Goal: Task Accomplishment & Management: Complete application form

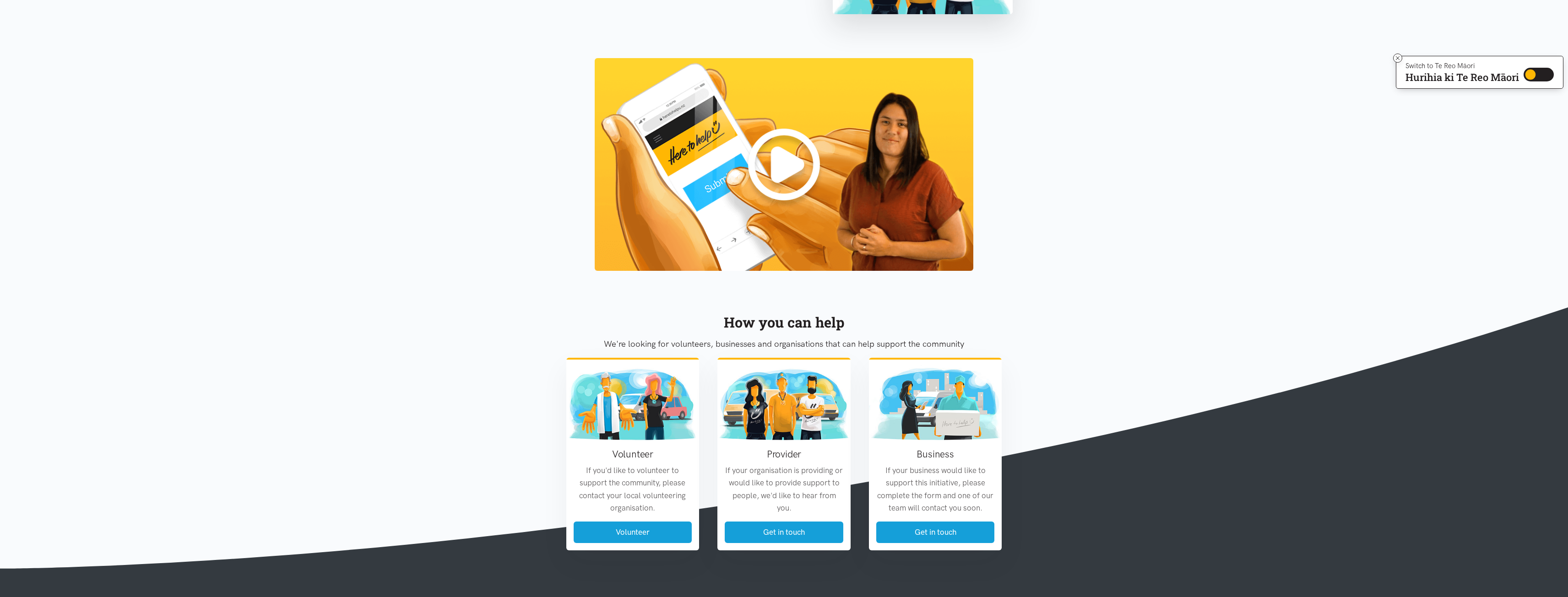
scroll to position [824, 0]
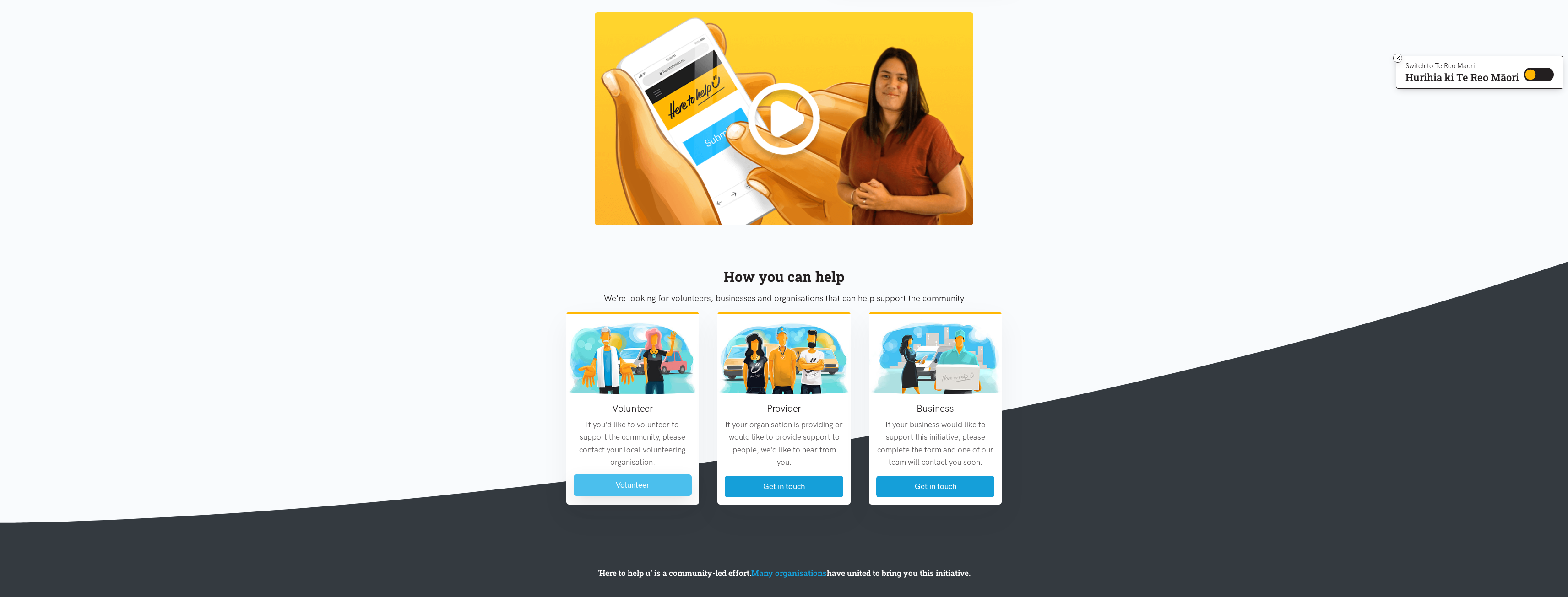
click at [675, 485] on link "Volunteer" at bounding box center [633, 485] width 119 height 21
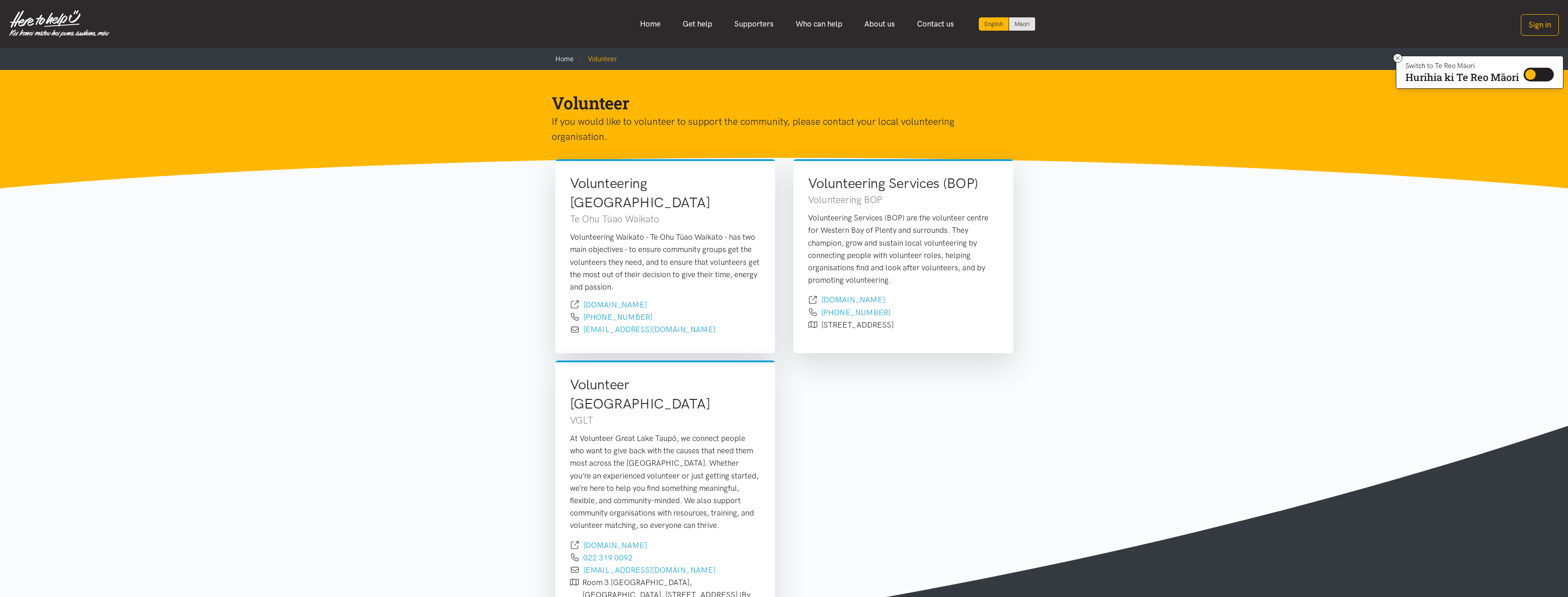
drag, startPoint x: 984, startPoint y: 183, endPoint x: 805, endPoint y: 183, distance: 179.0
click at [805, 183] on div "Volunteering Services (BOP) Volunteering BOP Volunteering Services (BOP) are th…" at bounding box center [903, 257] width 219 height 194
copy h2 "Volunteering Services (BOP)"
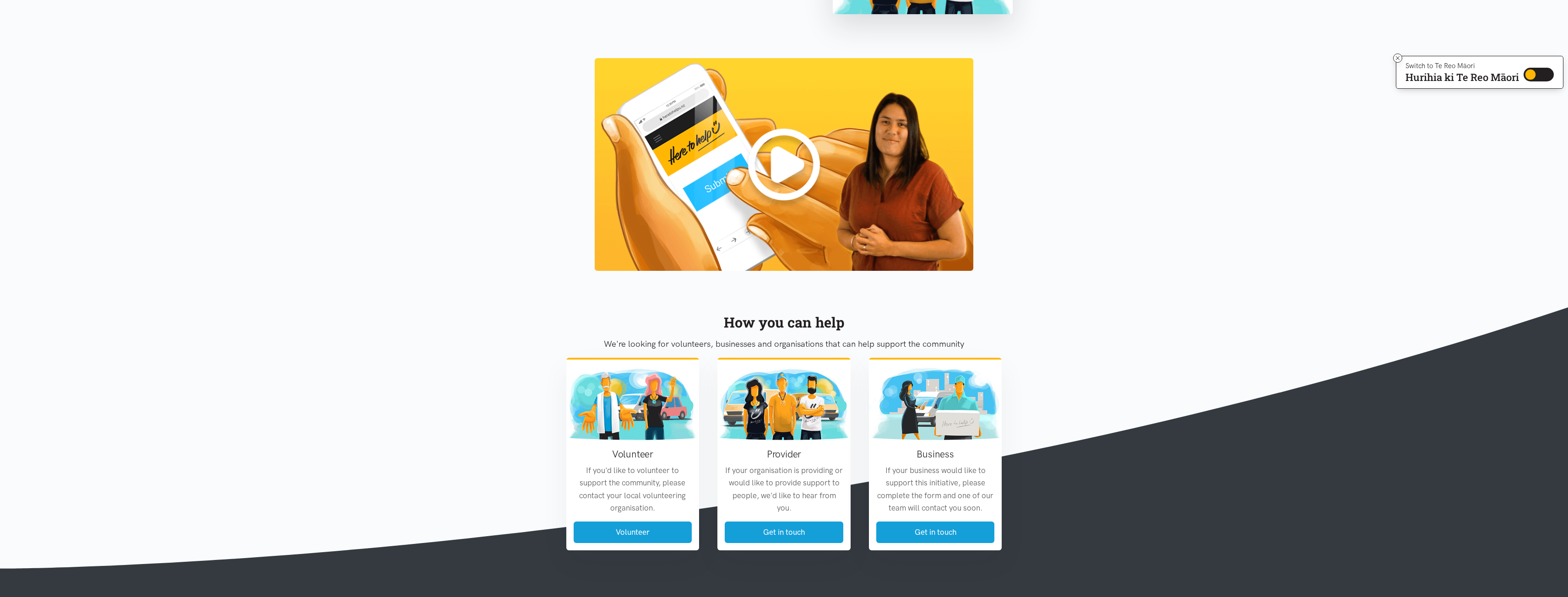
scroll to position [824, 0]
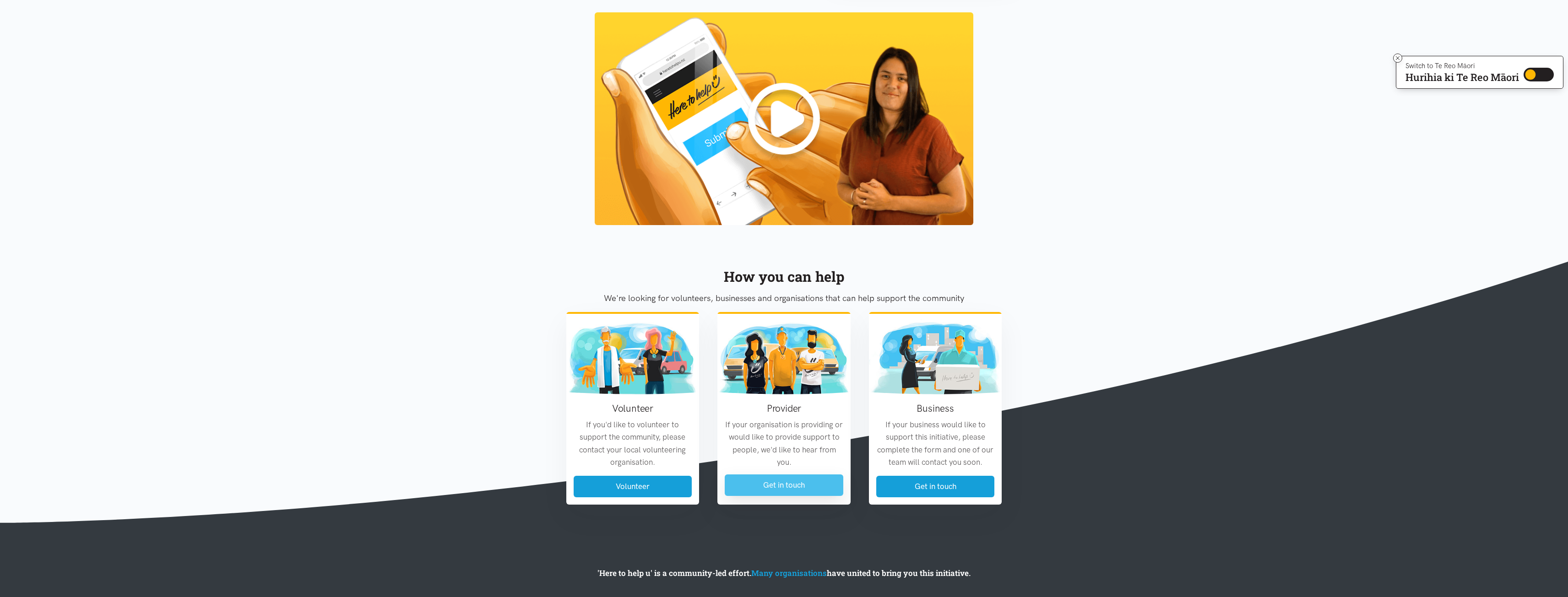
click at [824, 482] on link "Get in touch" at bounding box center [784, 485] width 119 height 21
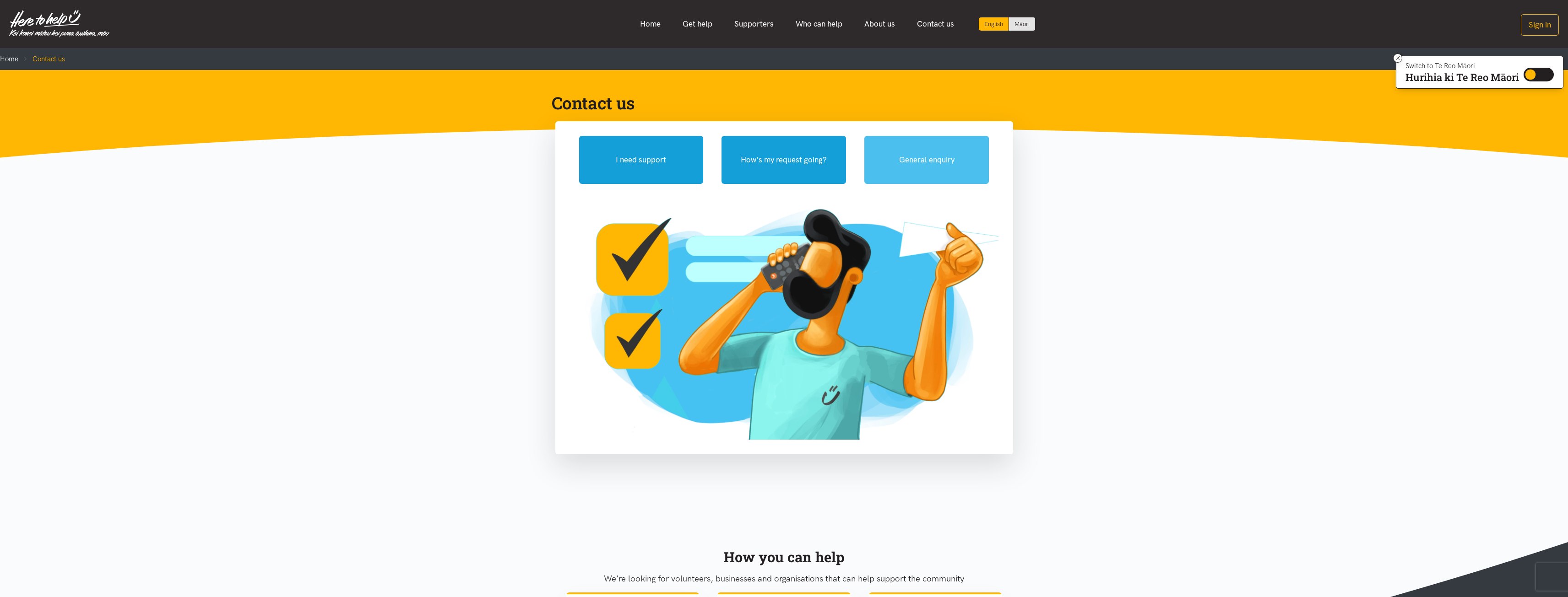
click at [919, 167] on button "General enquiry" at bounding box center [927, 159] width 125 height 48
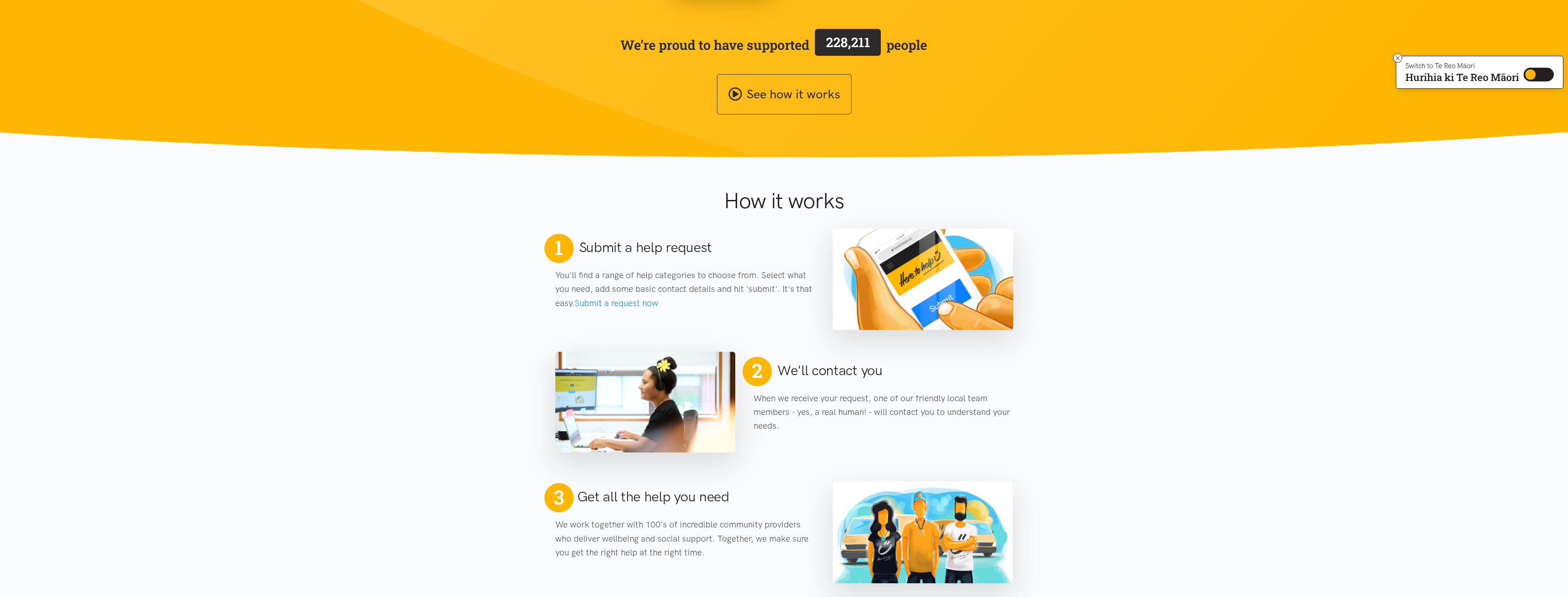
scroll to position [229, 0]
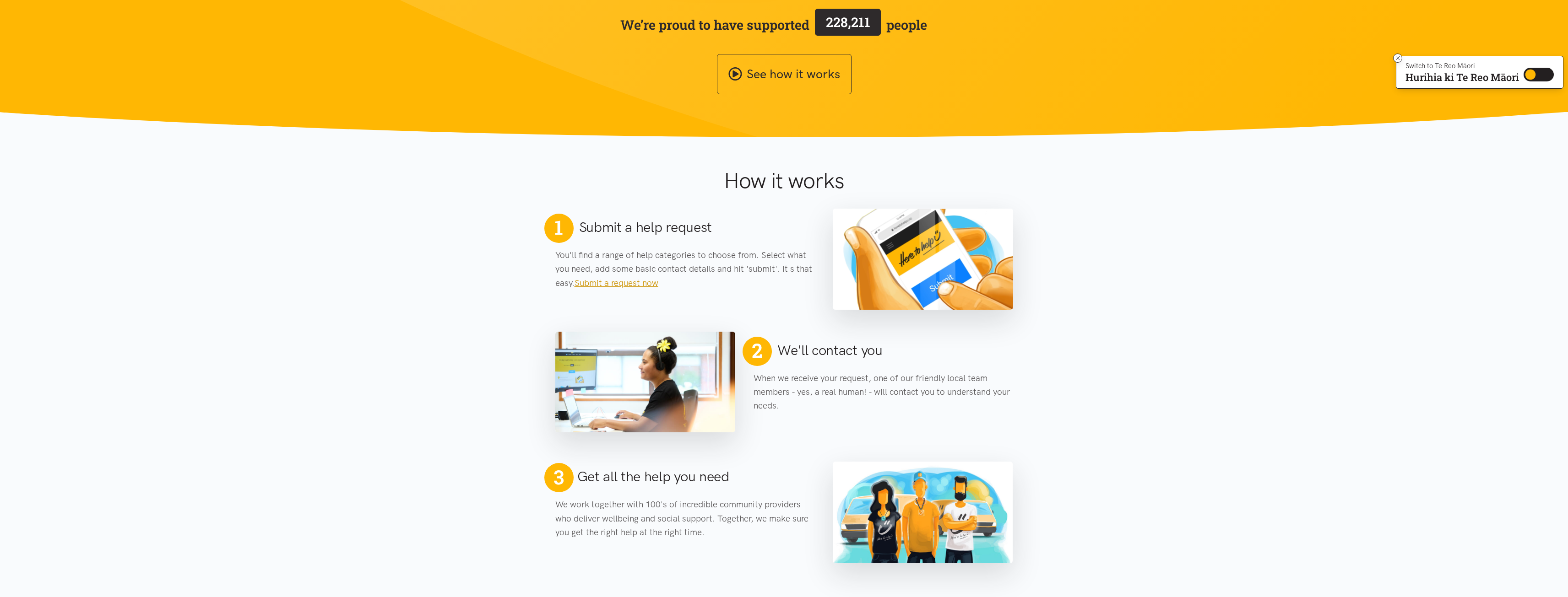
click at [597, 279] on link "Submit a request now" at bounding box center [616, 283] width 84 height 10
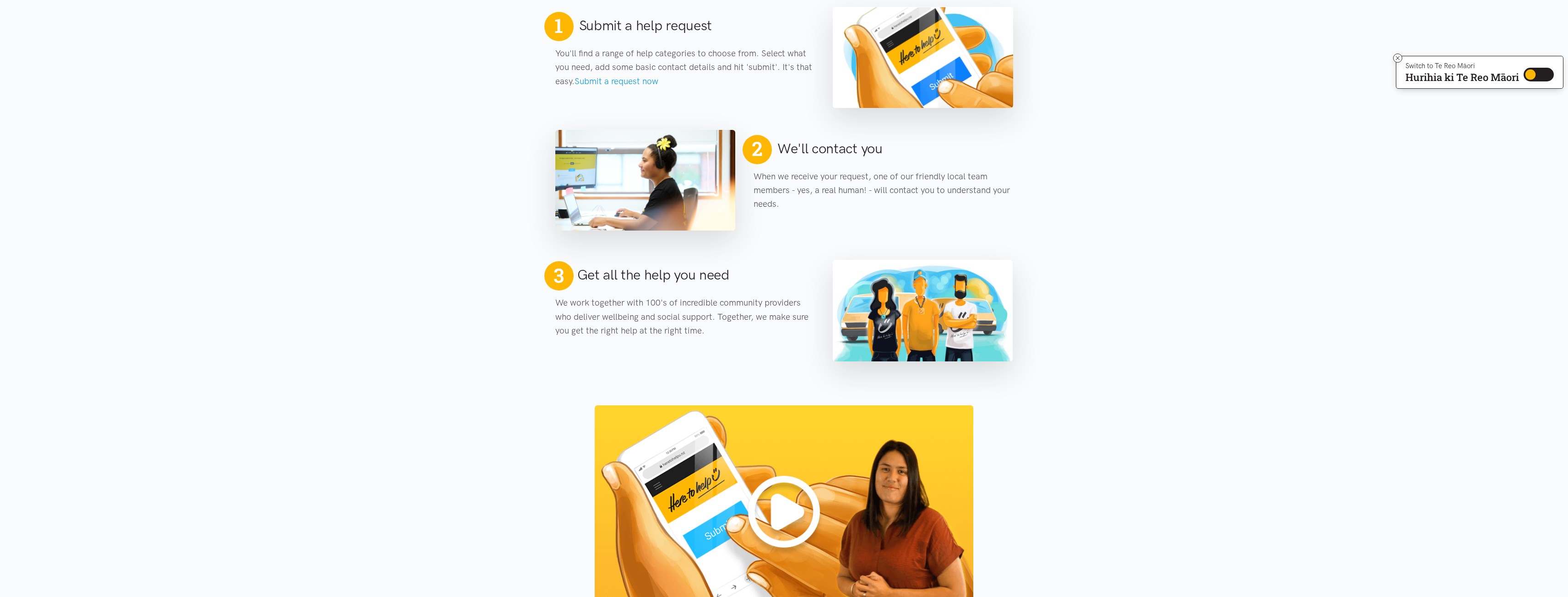
scroll to position [280, 0]
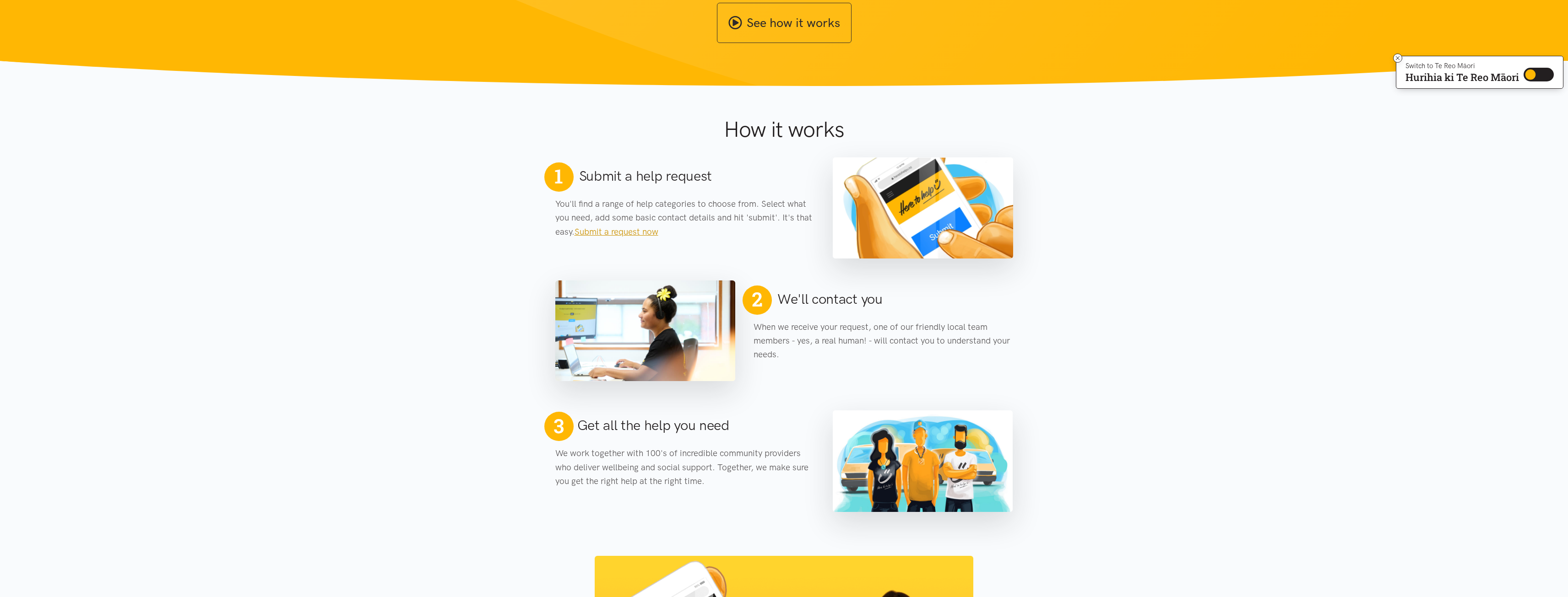
click at [643, 233] on link "Submit a request now" at bounding box center [616, 232] width 84 height 10
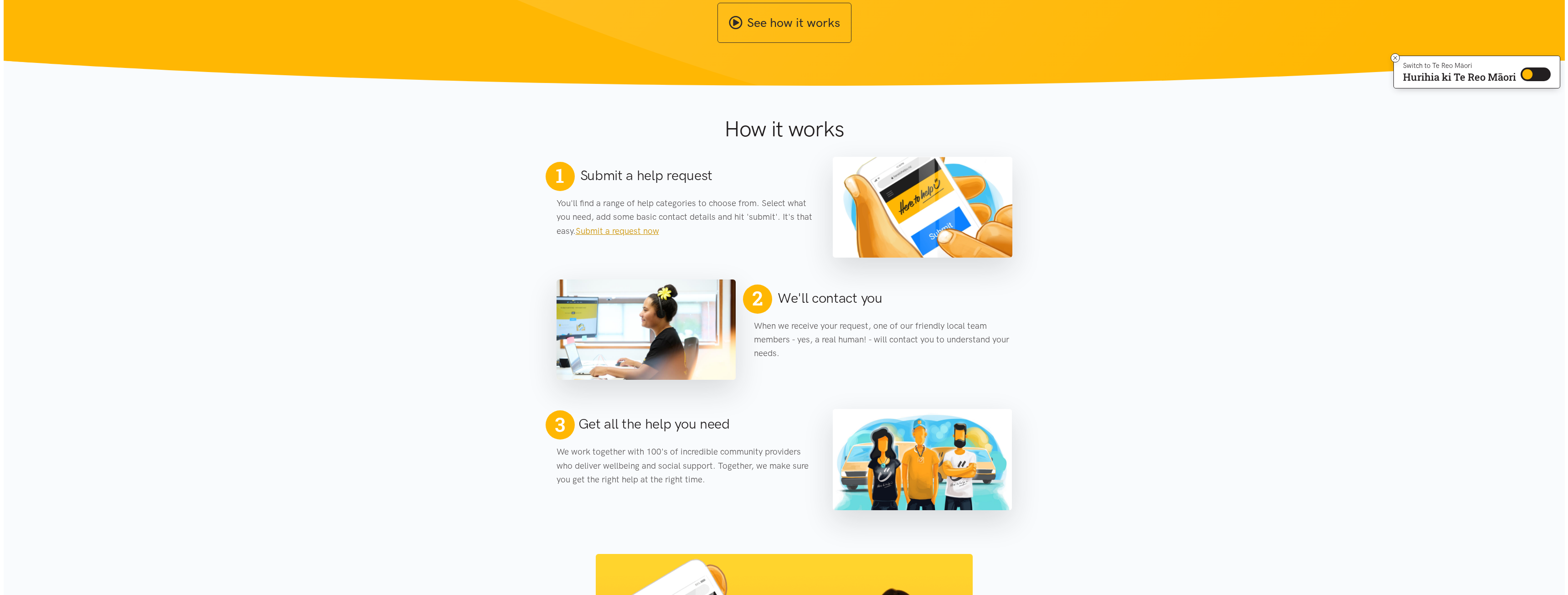
scroll to position [0, 0]
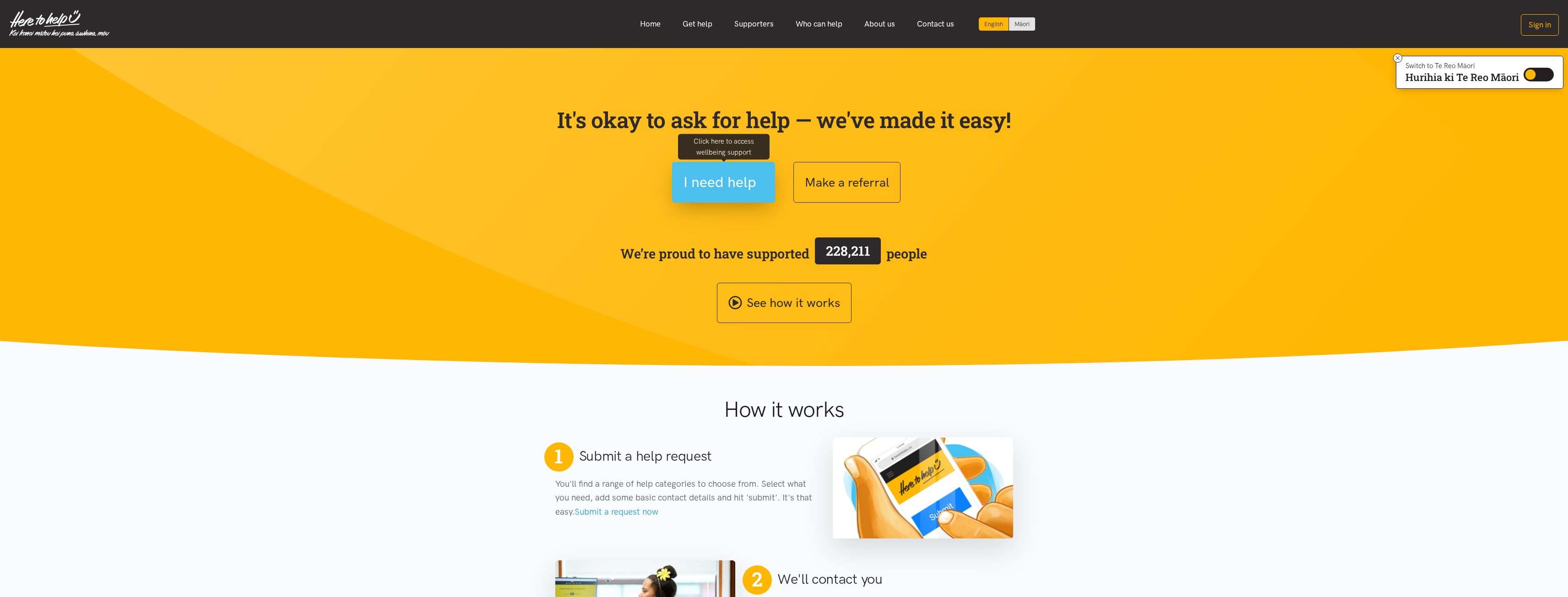
click at [726, 184] on span "I need help" at bounding box center [720, 182] width 73 height 23
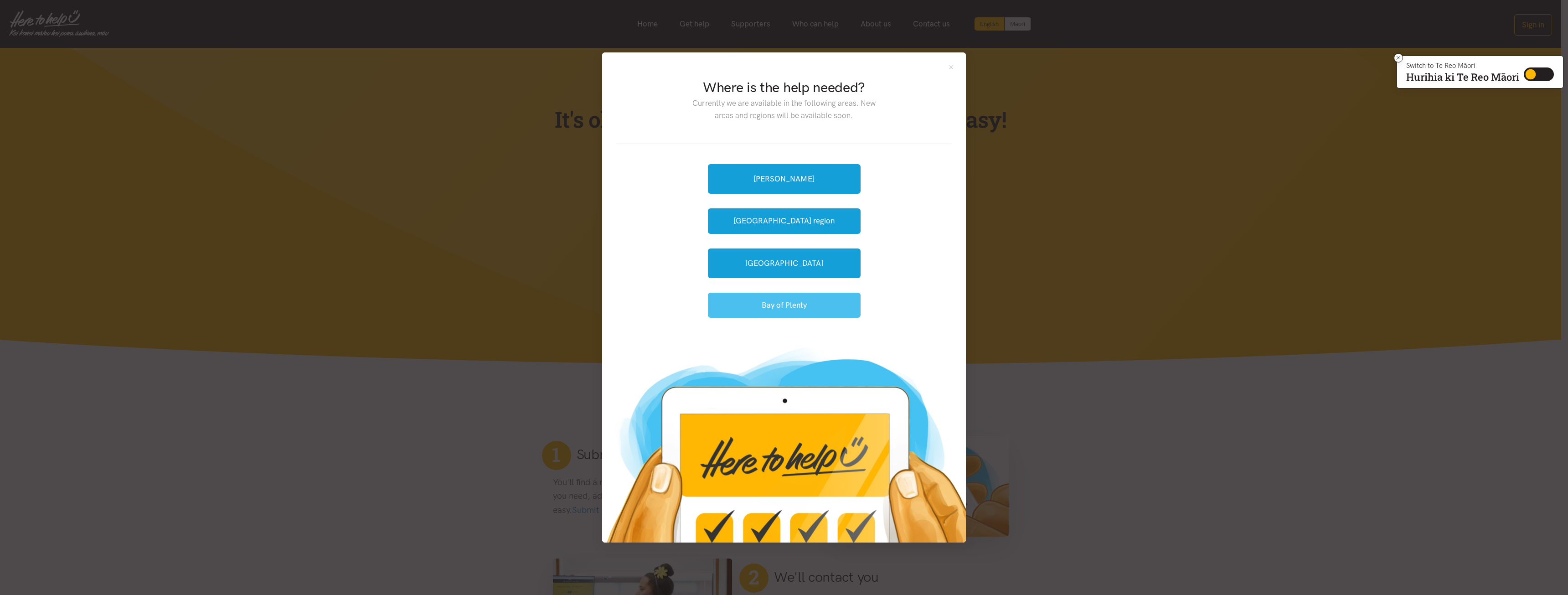
click at [800, 305] on button "Bay of Plenty" at bounding box center [784, 305] width 153 height 25
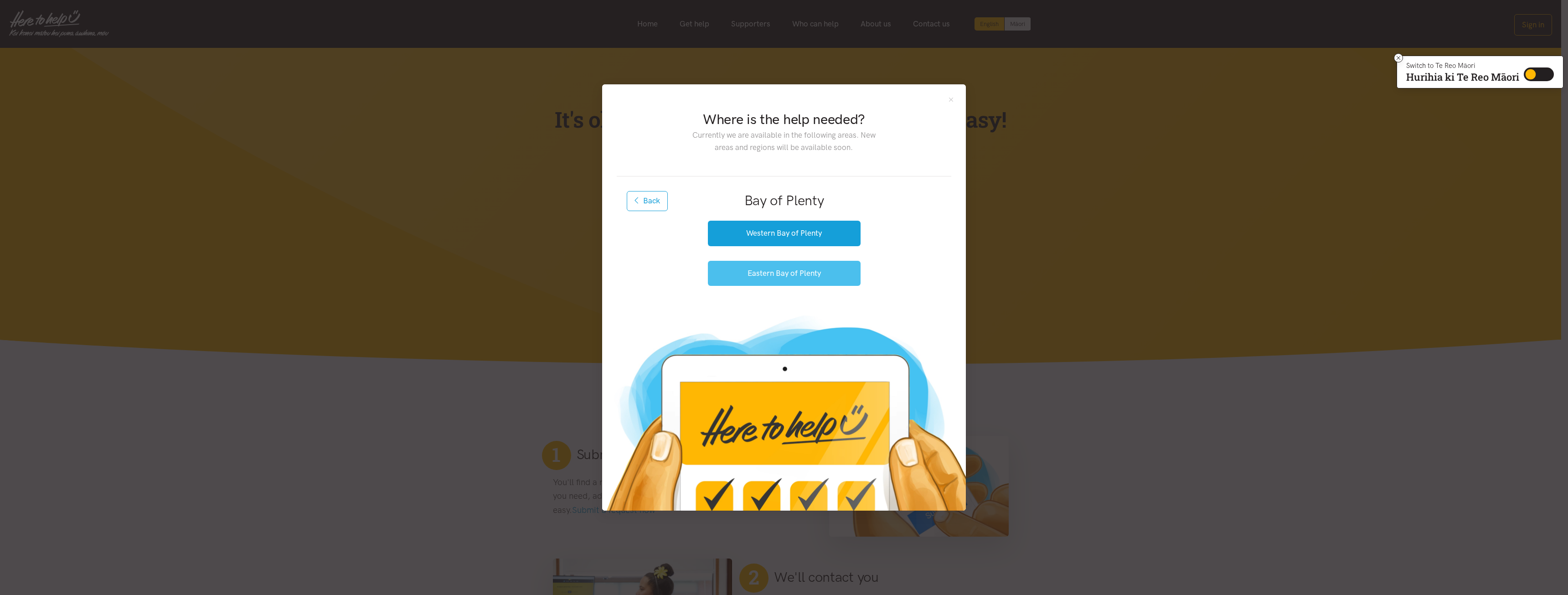
click at [792, 270] on button "Eastern Bay of Plenty" at bounding box center [784, 273] width 153 height 25
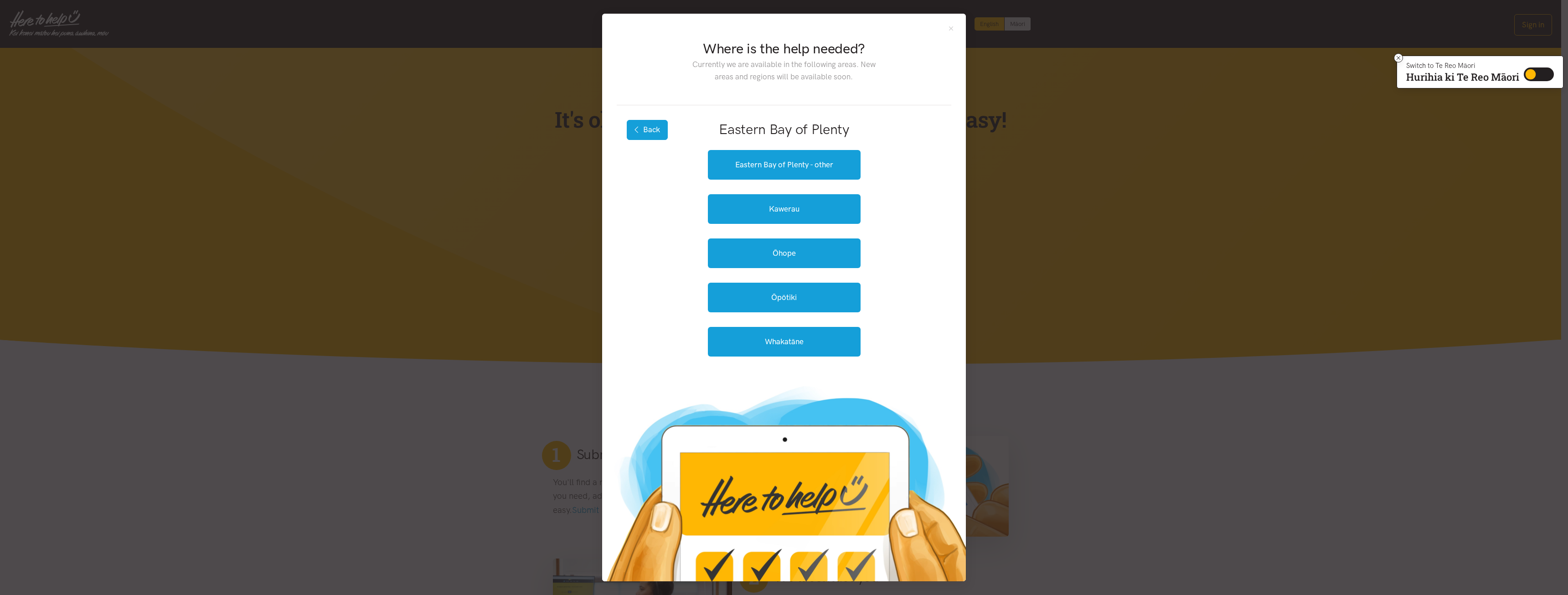
click at [656, 135] on button "Back" at bounding box center [647, 130] width 41 height 20
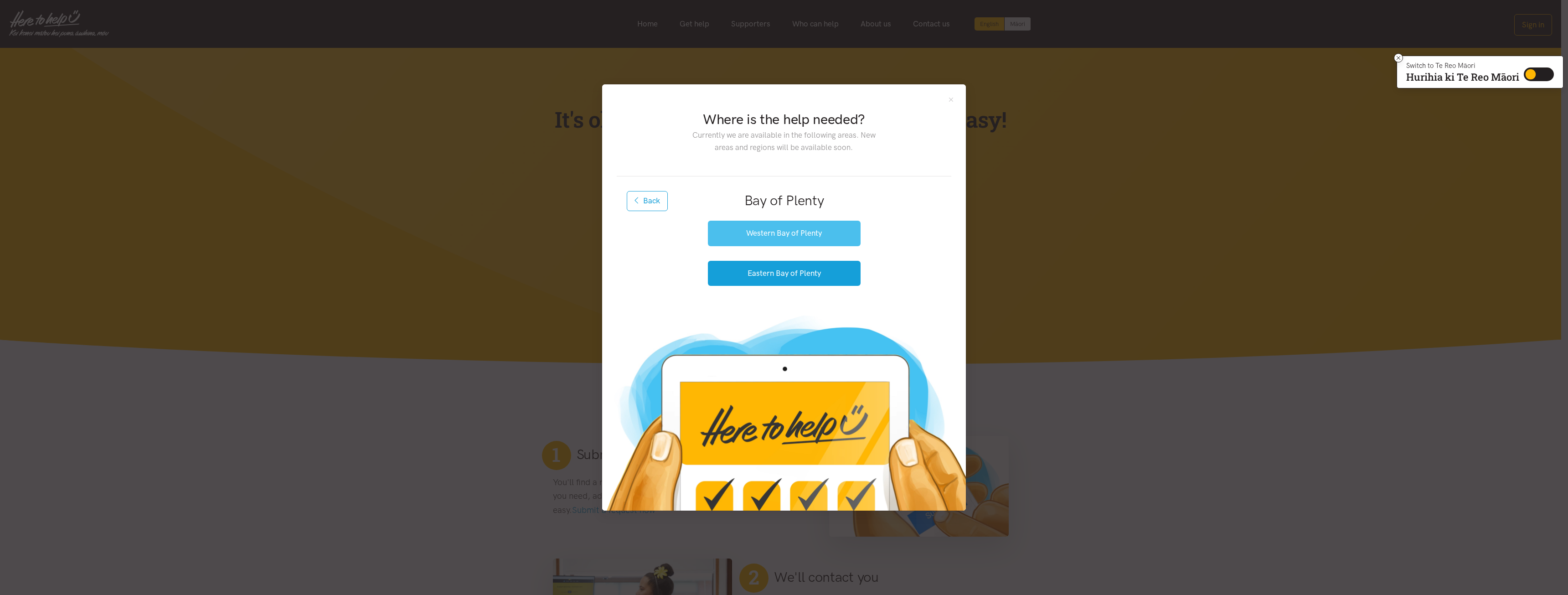
click at [732, 226] on button "Western Bay of Plenty" at bounding box center [784, 233] width 153 height 25
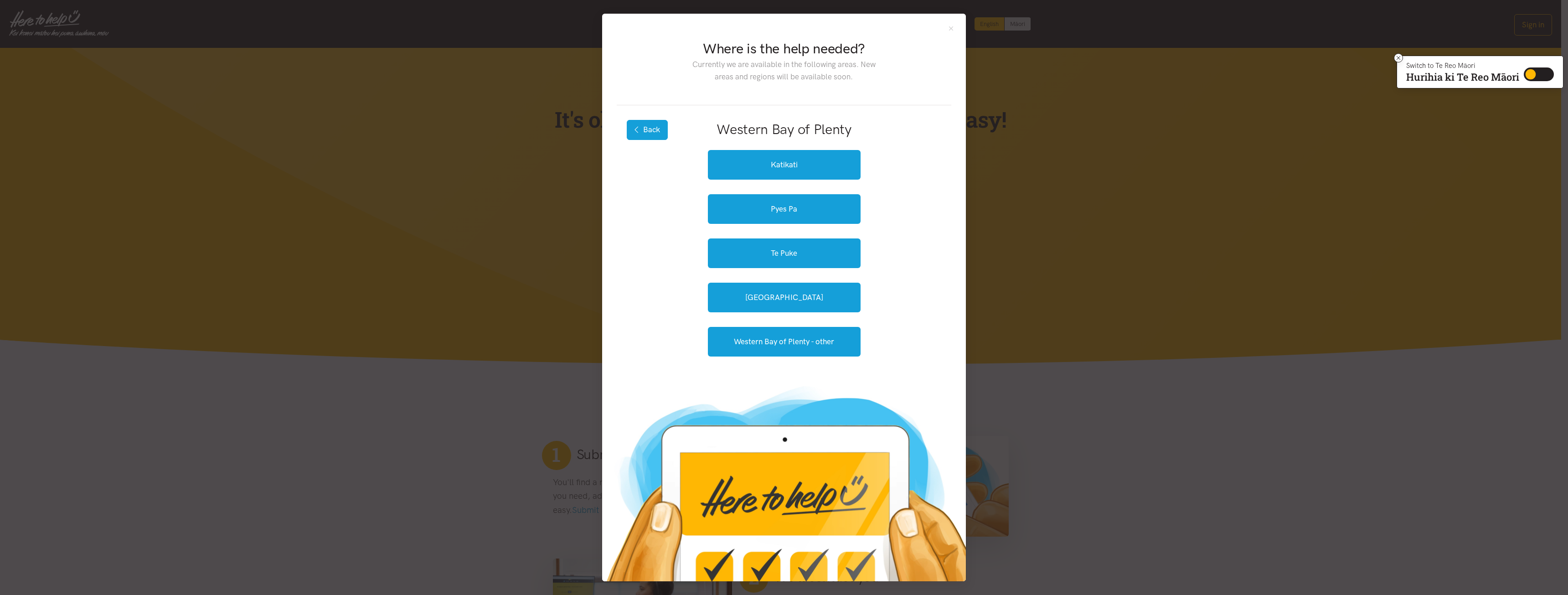
click at [652, 134] on button "Back" at bounding box center [647, 130] width 41 height 20
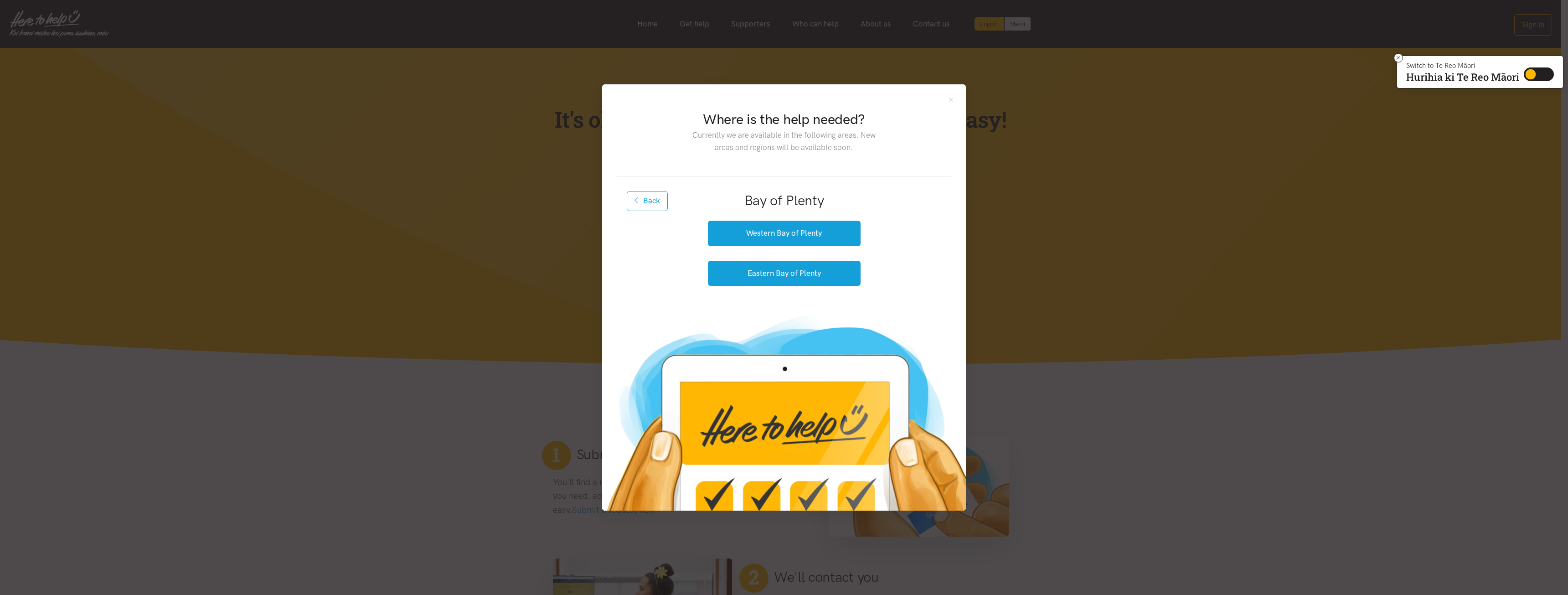
click at [793, 200] on h2 "Bay of Plenty" at bounding box center [784, 200] width 306 height 19
click at [803, 275] on button "Eastern Bay of Plenty" at bounding box center [784, 273] width 153 height 25
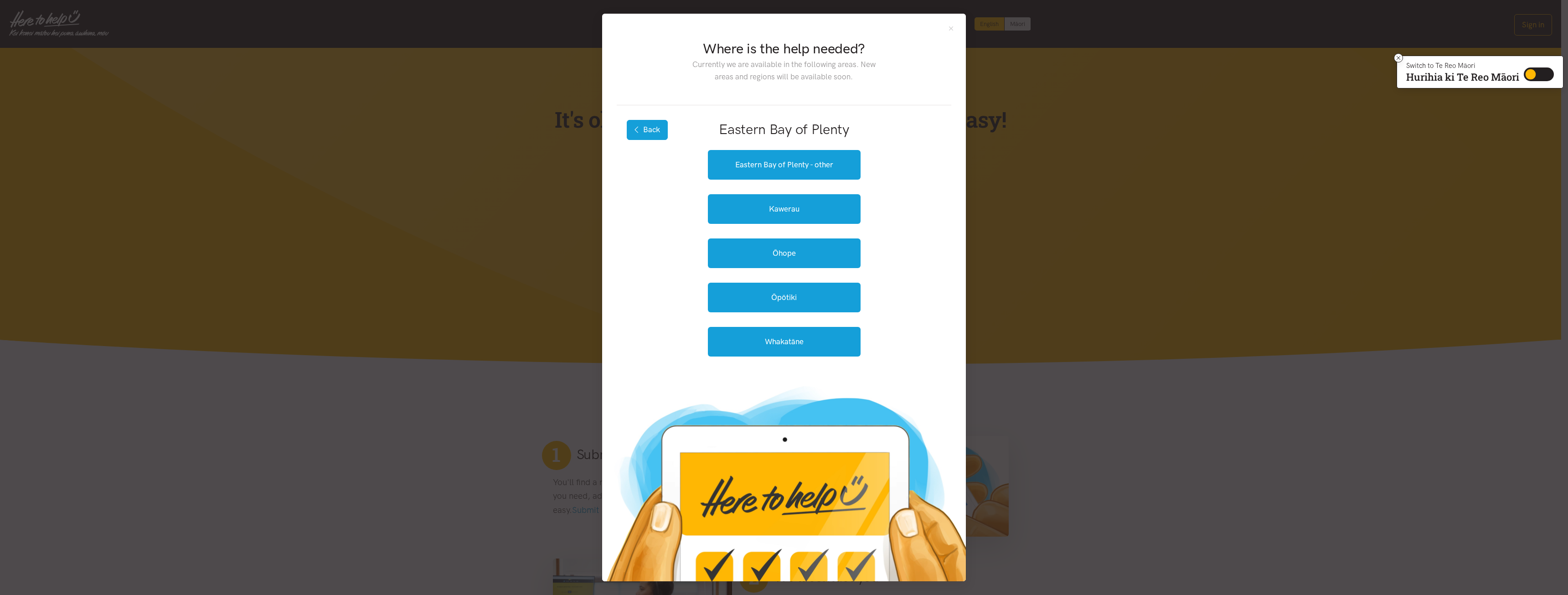
click at [651, 129] on button "Back" at bounding box center [647, 130] width 41 height 20
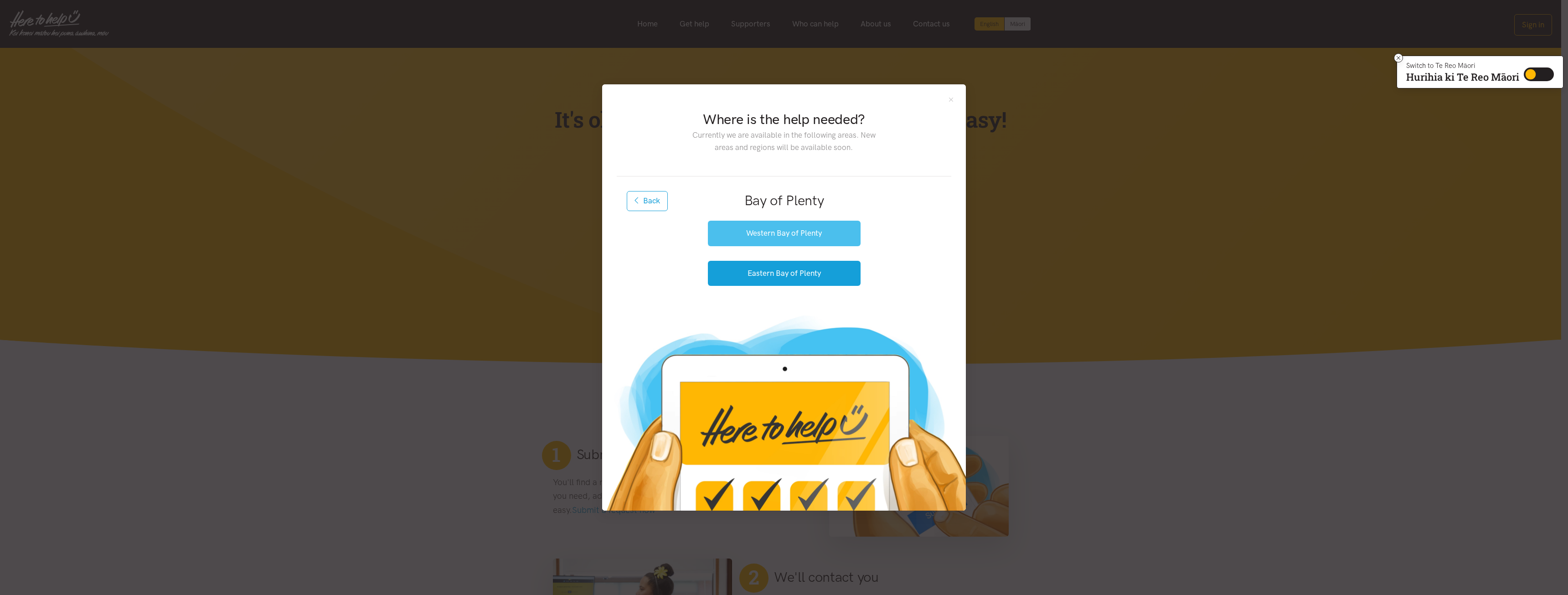
click at [832, 231] on button "Western Bay of Plenty" at bounding box center [784, 233] width 153 height 25
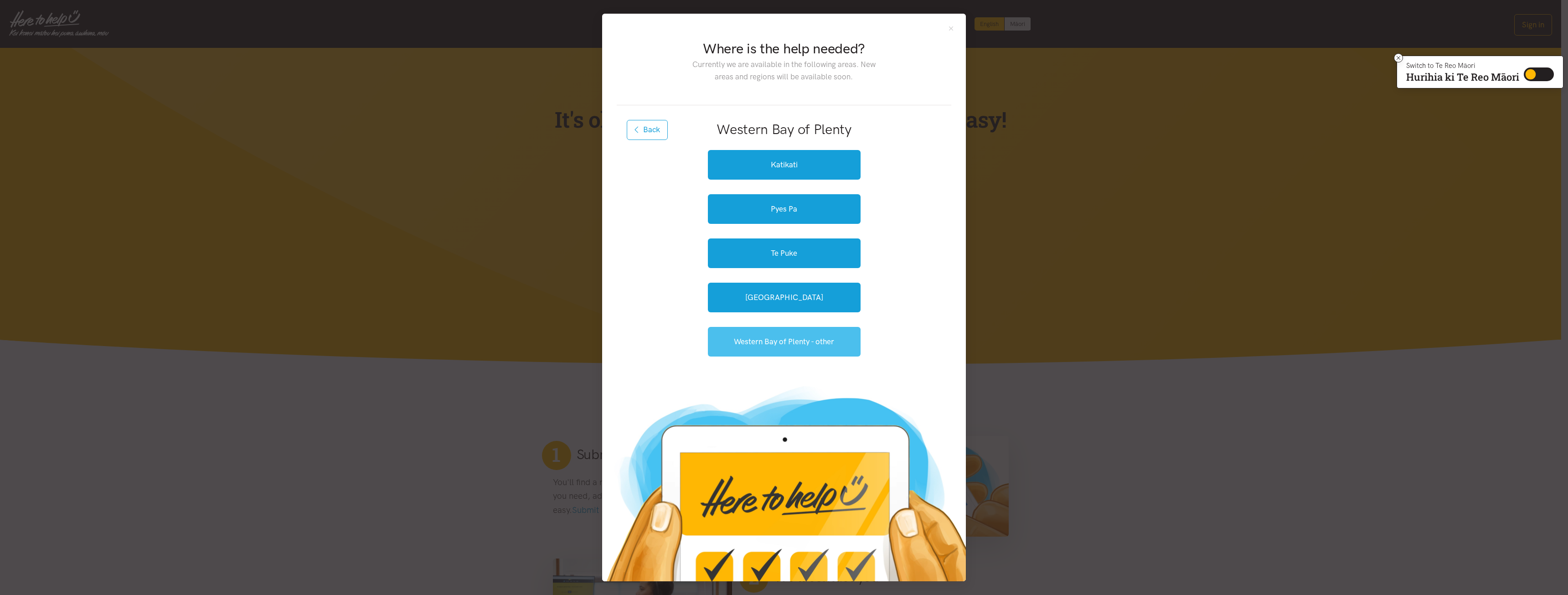
click at [830, 340] on link "Western Bay of Plenty - other" at bounding box center [784, 342] width 153 height 30
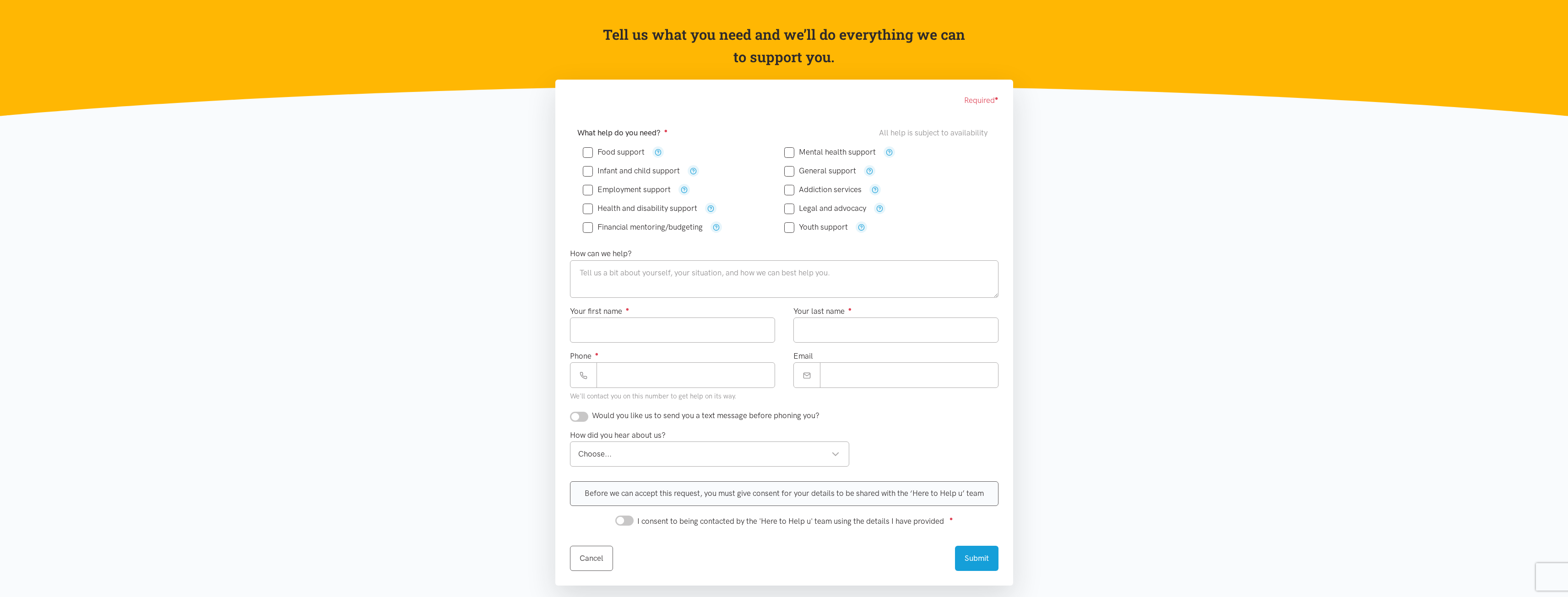
scroll to position [92, 0]
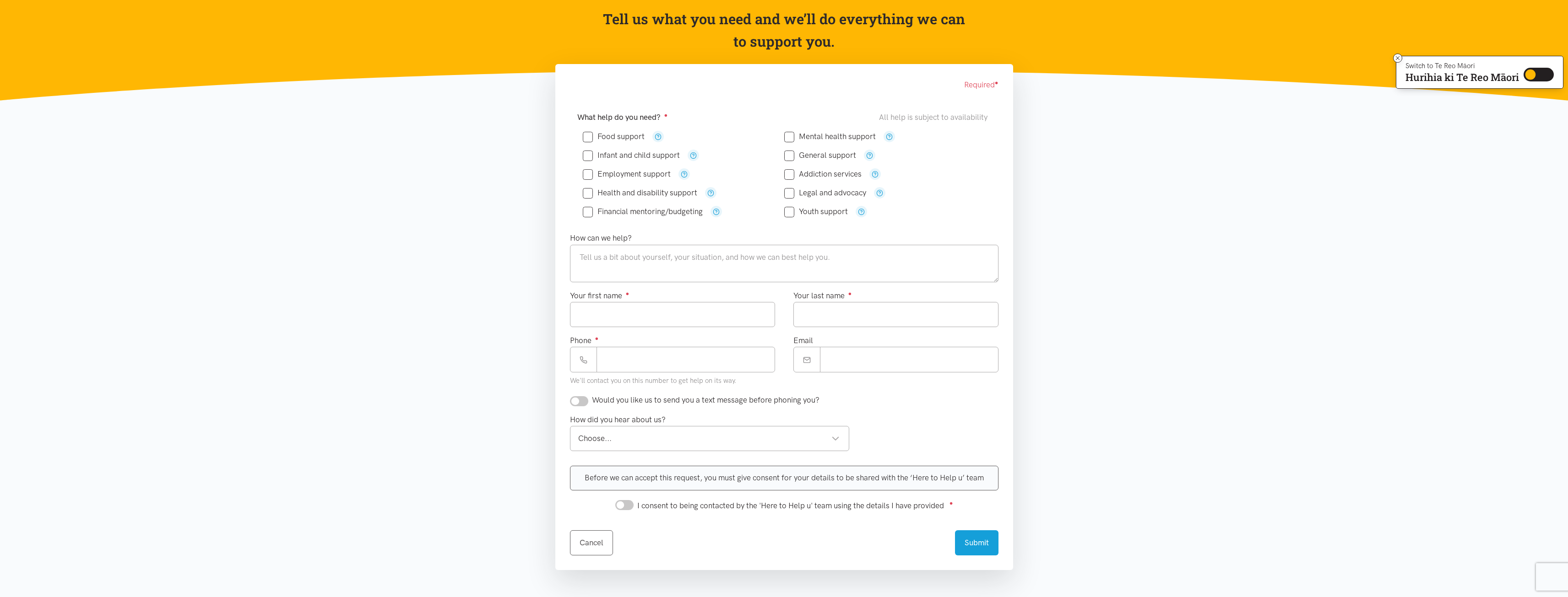
click at [585, 136] on input "Food support" at bounding box center [613, 136] width 62 height 8
checkbox input "true"
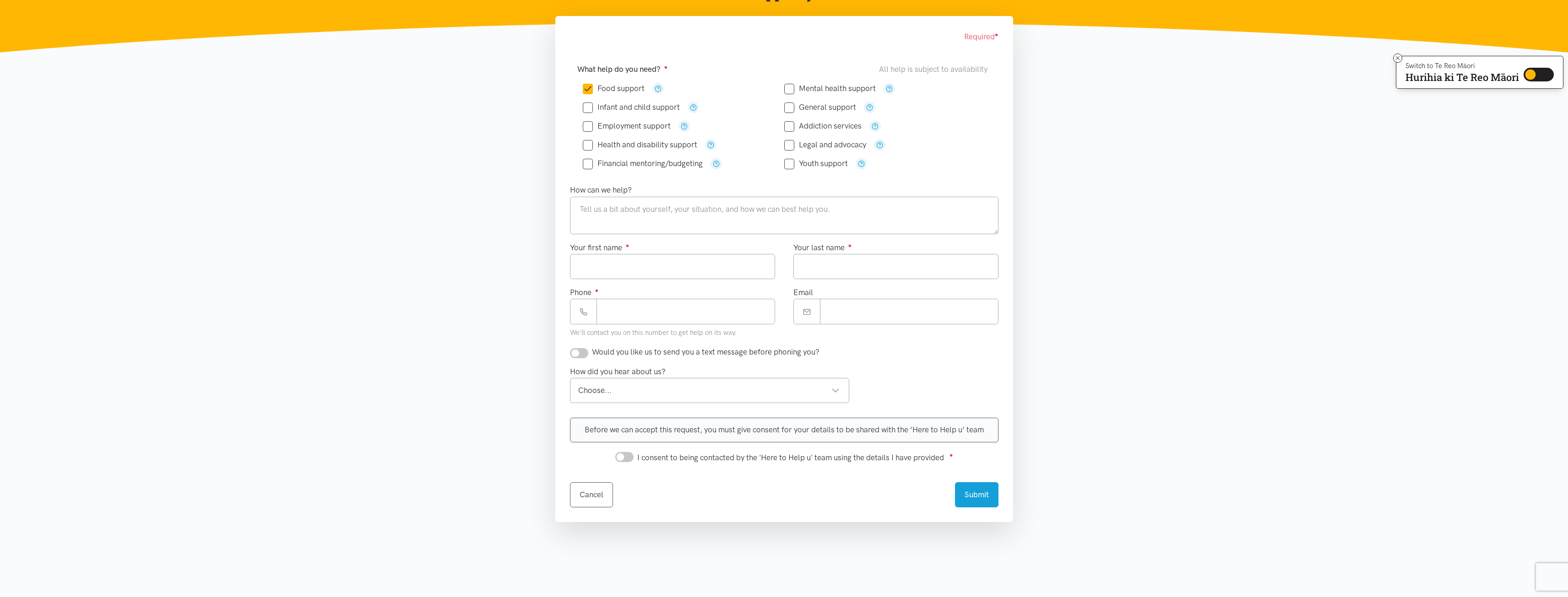
scroll to position [127, 0]
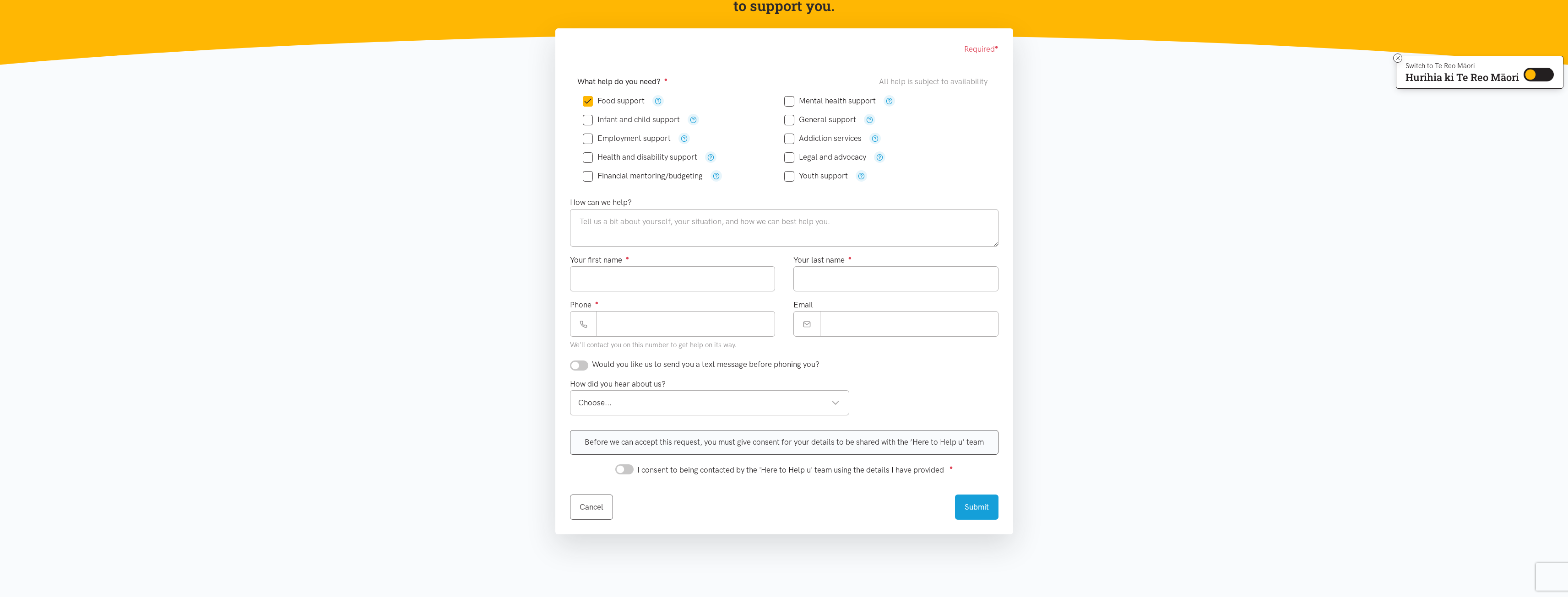
click at [590, 158] on input "Health and disability support" at bounding box center [639, 157] width 114 height 8
click at [585, 158] on input "Health and disability support" at bounding box center [639, 157] width 114 height 8
checkbox input "false"
